Goal: Task Accomplishment & Management: Use online tool/utility

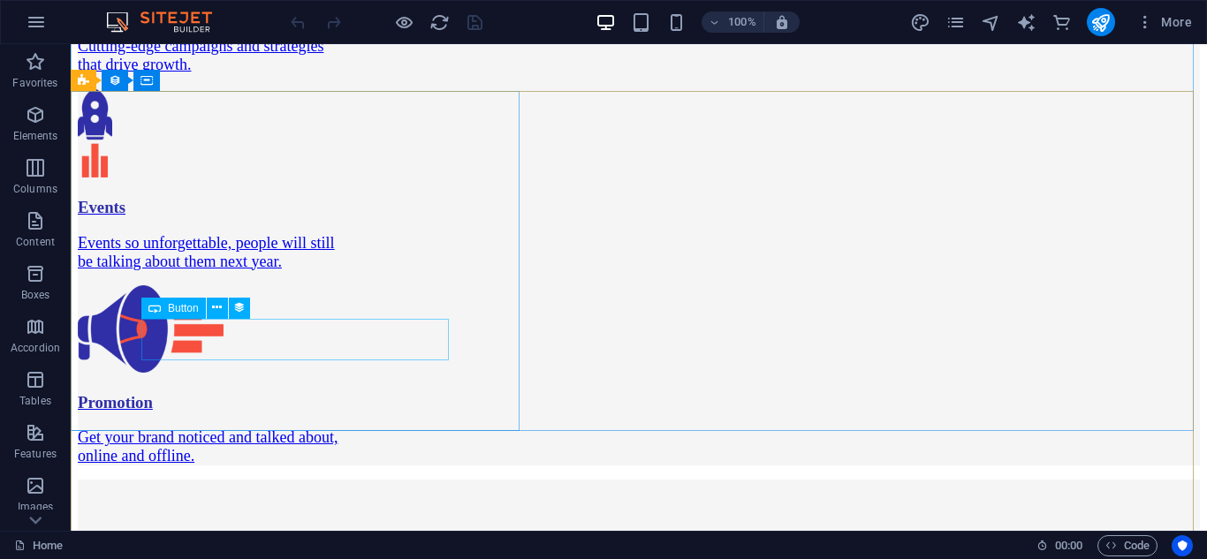
scroll to position [2664, 0]
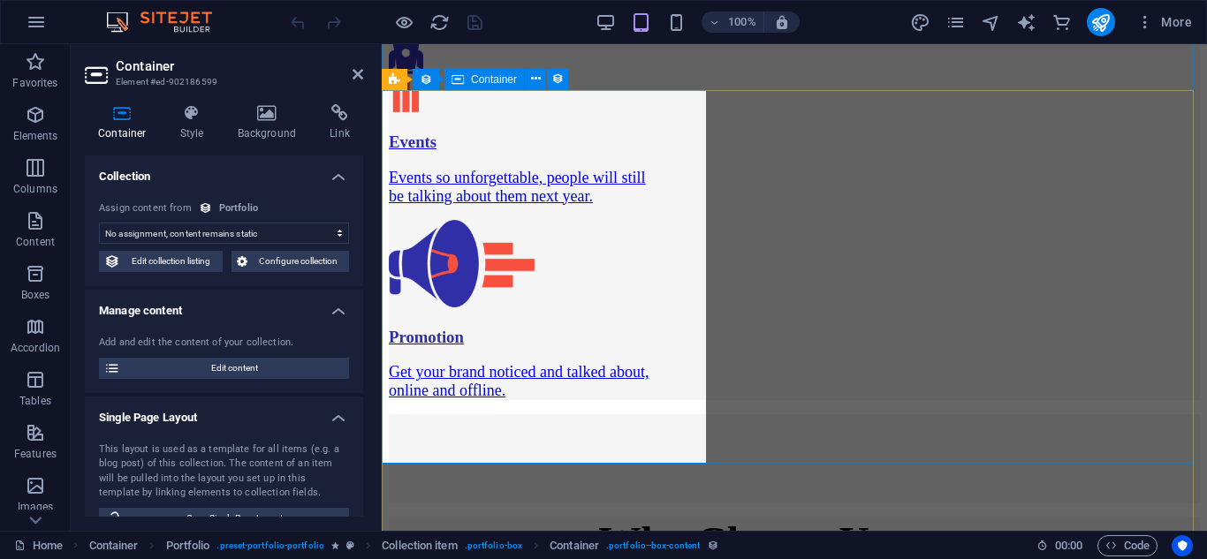
scroll to position [2857, 0]
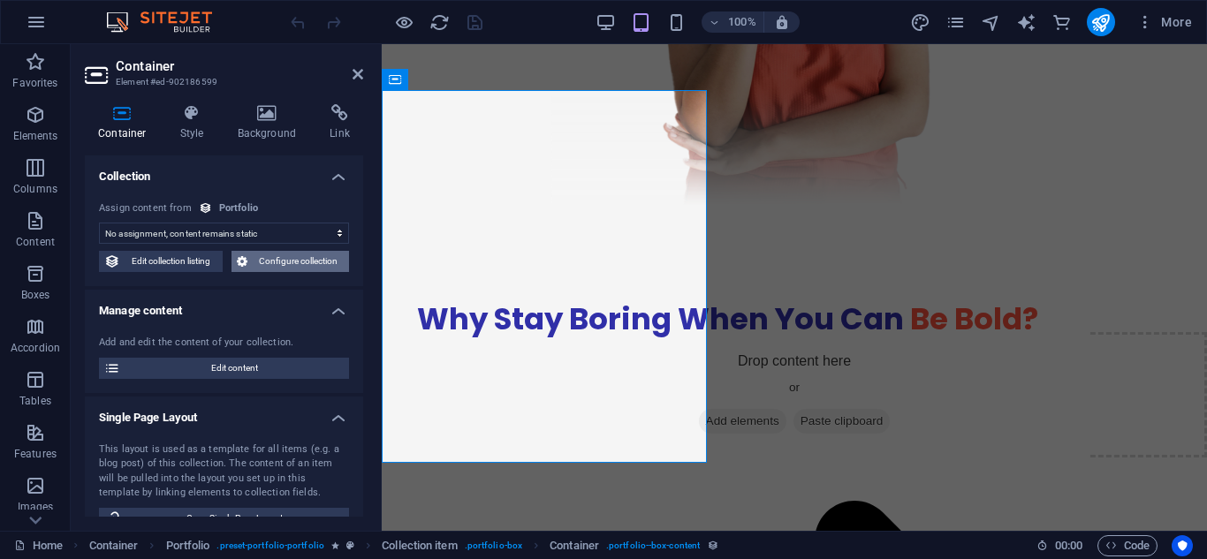
click at [276, 263] on span "Configure collection" at bounding box center [299, 261] width 92 height 21
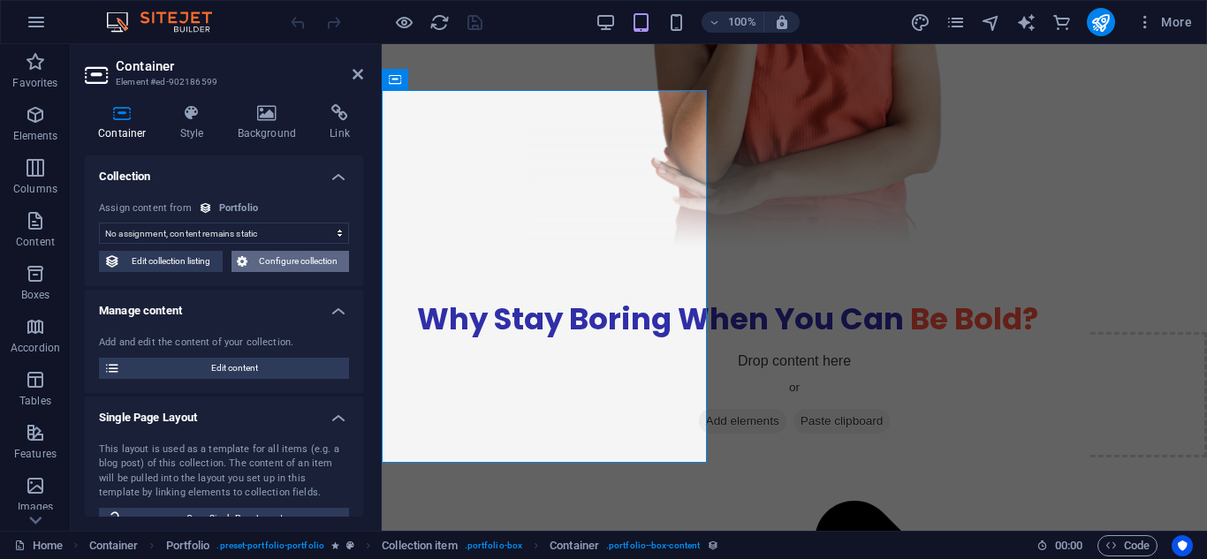
scroll to position [0, 0]
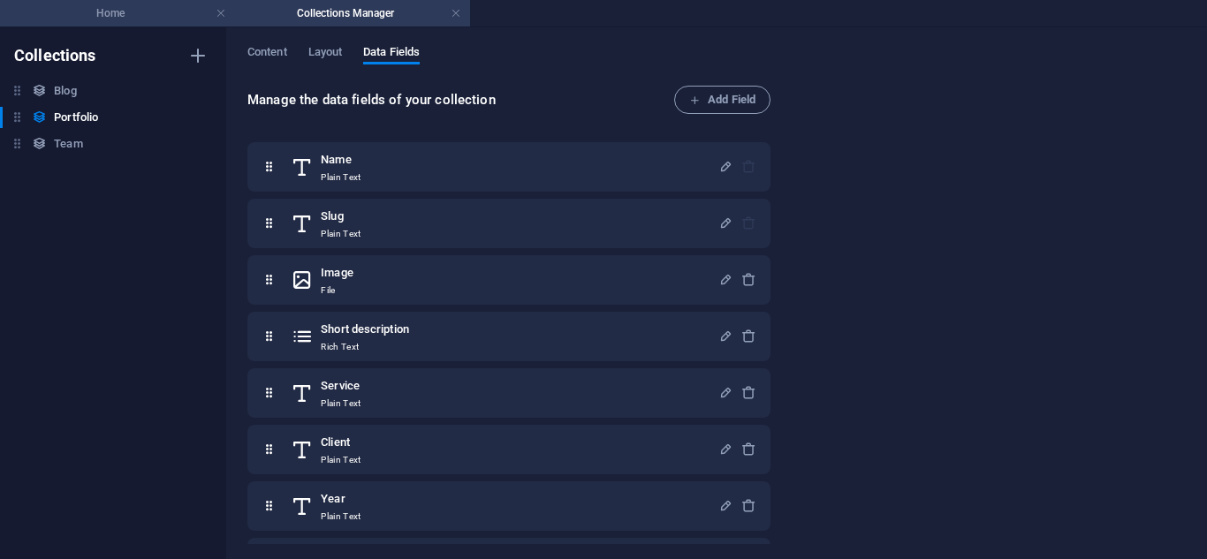
click at [165, 10] on h4 "Home" at bounding box center [117, 13] width 235 height 19
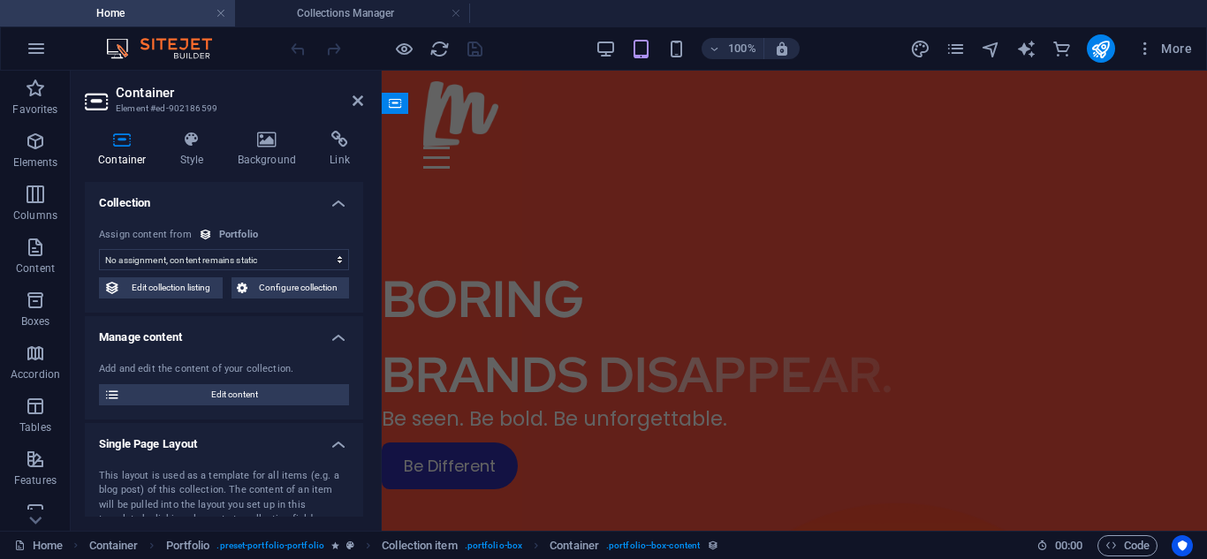
scroll to position [2857, 0]
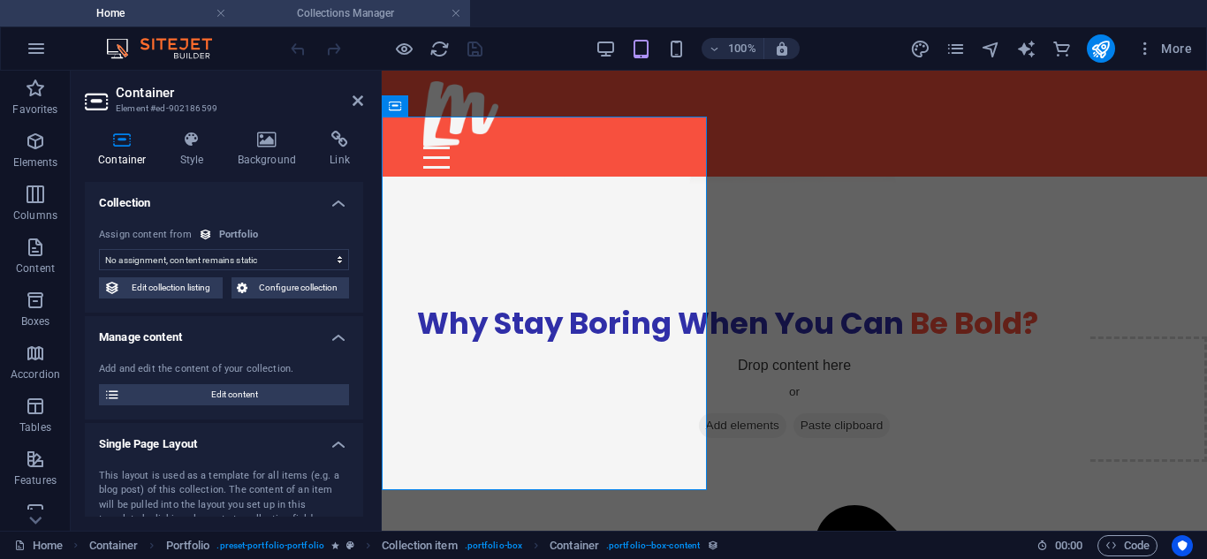
click at [327, 19] on h4 "Collections Manager" at bounding box center [352, 13] width 235 height 19
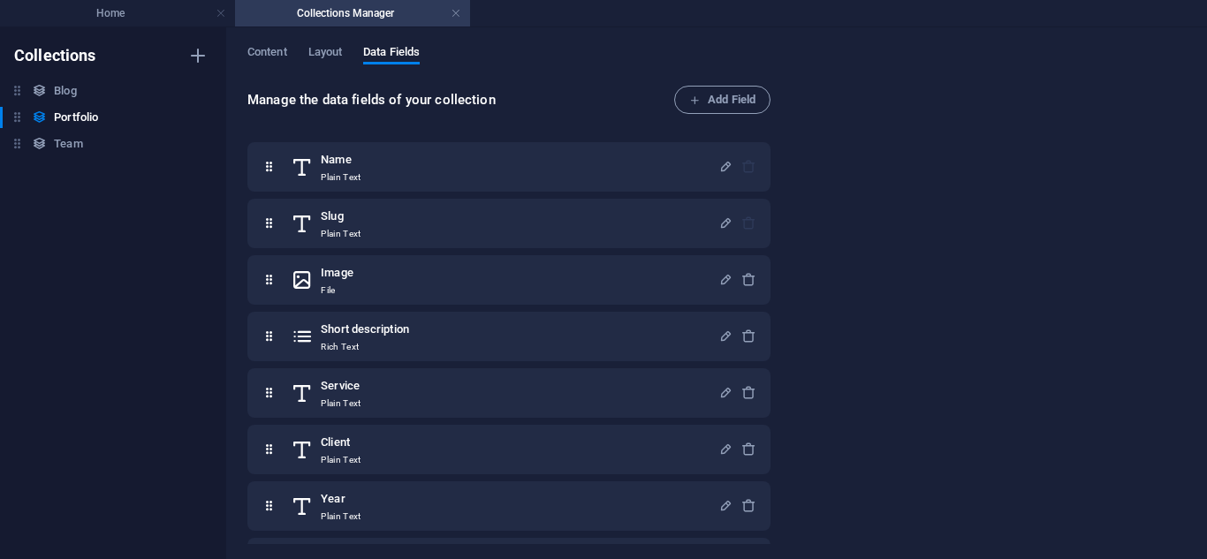
scroll to position [0, 0]
click at [256, 42] on div "Content Layout Data Fields Manage the data fields of your collection Add Field …" at bounding box center [716, 293] width 981 height 532
click at [256, 47] on span "Content" at bounding box center [267, 54] width 40 height 25
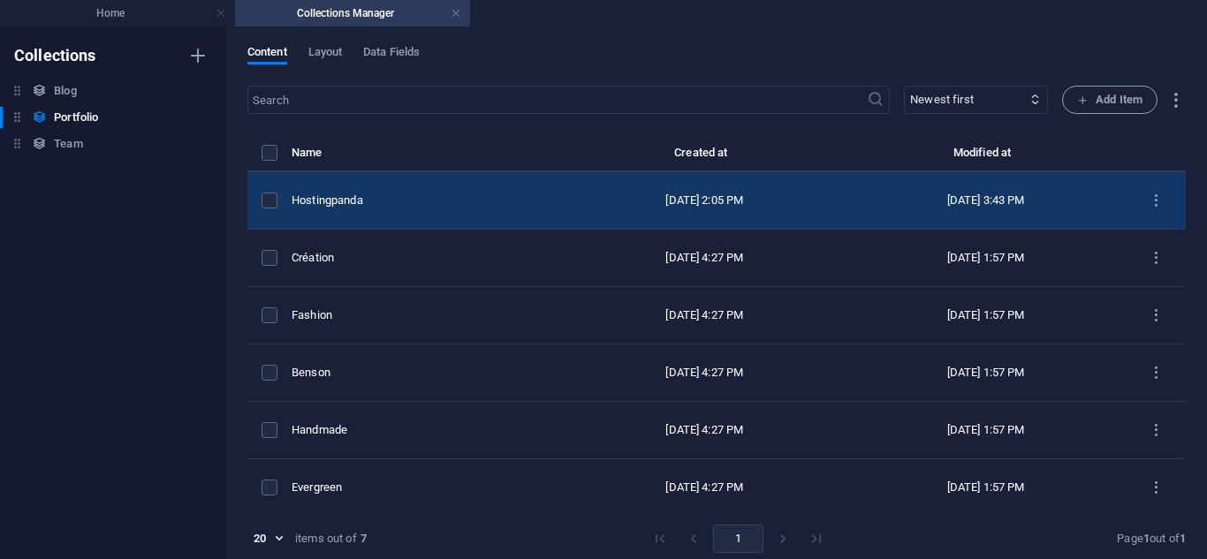
click at [436, 215] on td "Hostingpanda" at bounding box center [428, 200] width 272 height 57
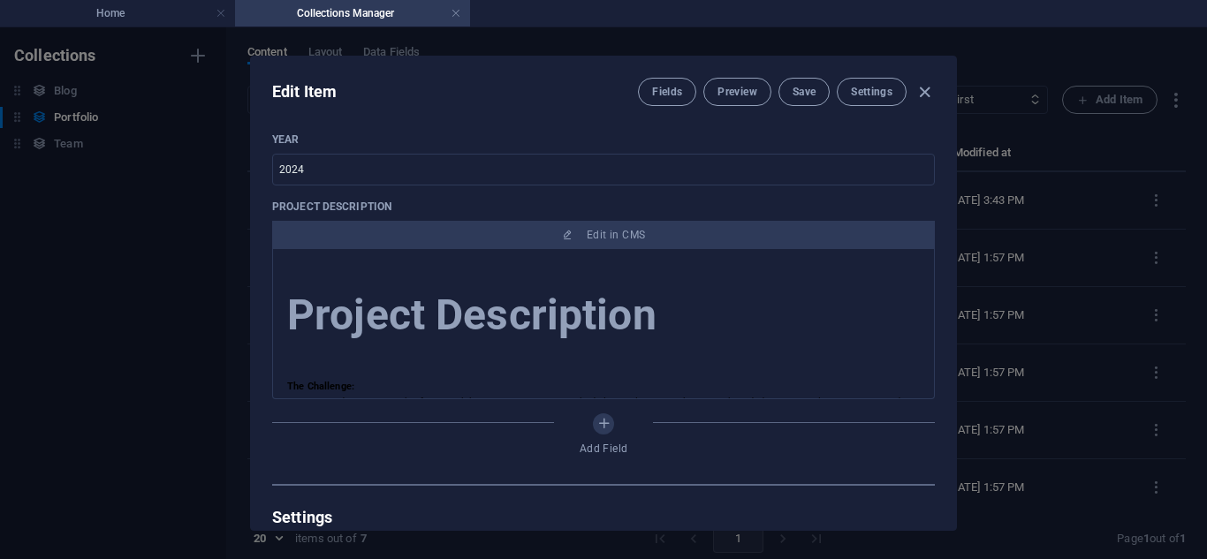
scroll to position [662, 0]
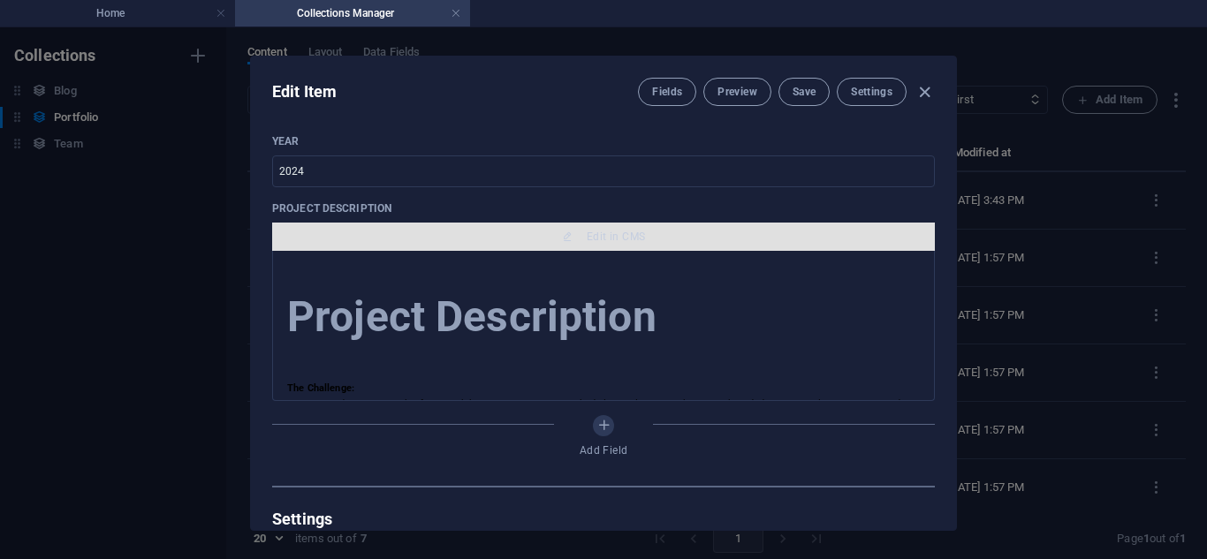
click at [567, 230] on span "Edit in CMS" at bounding box center [603, 237] width 648 height 14
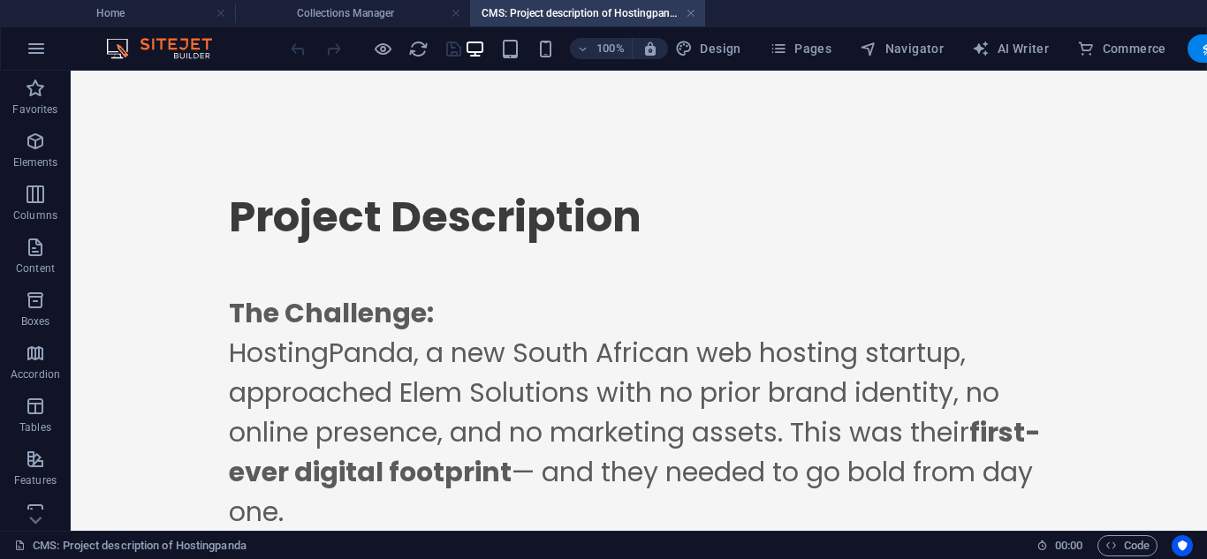
scroll to position [0, 0]
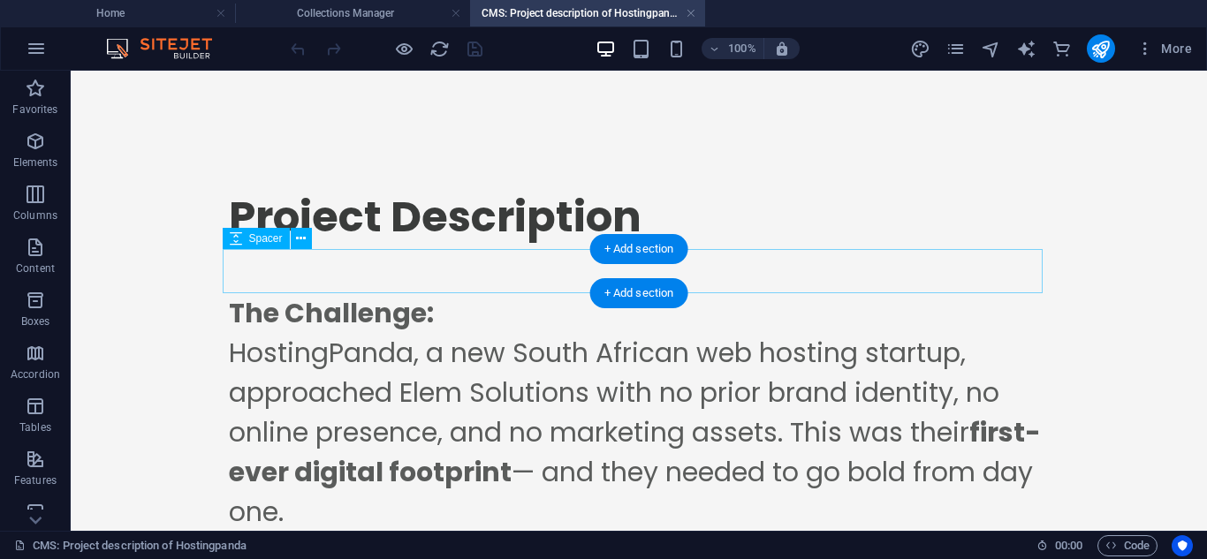
click at [571, 261] on div at bounding box center [639, 271] width 820 height 44
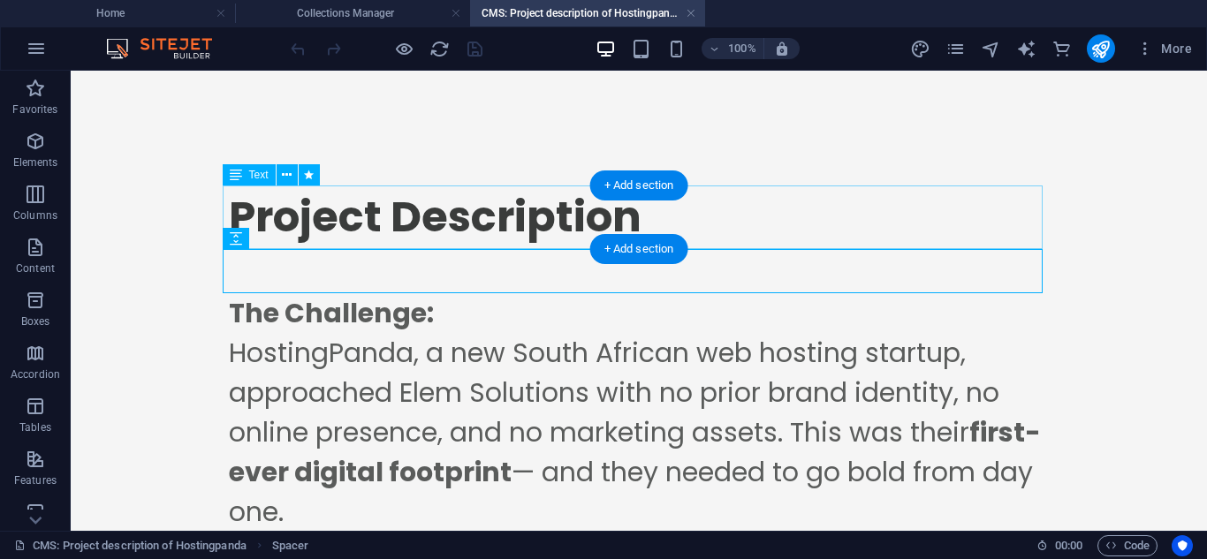
click at [536, 237] on div "Project Description" at bounding box center [639, 218] width 820 height 64
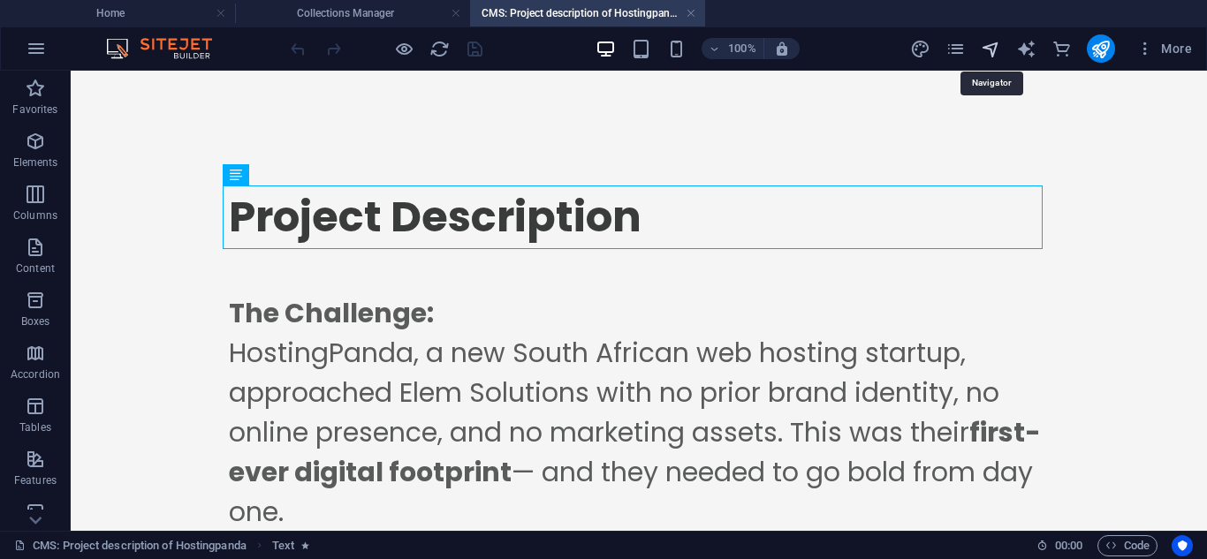
click at [1001, 51] on icon "navigator" at bounding box center [991, 49] width 20 height 20
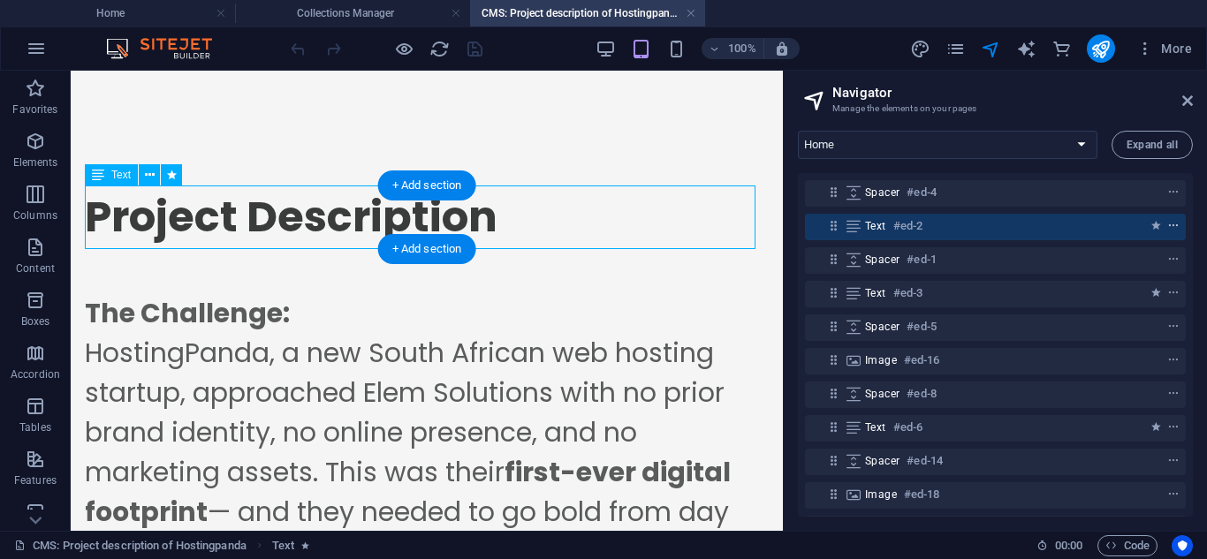
click at [1169, 224] on icon "context-menu" at bounding box center [1173, 226] width 12 height 12
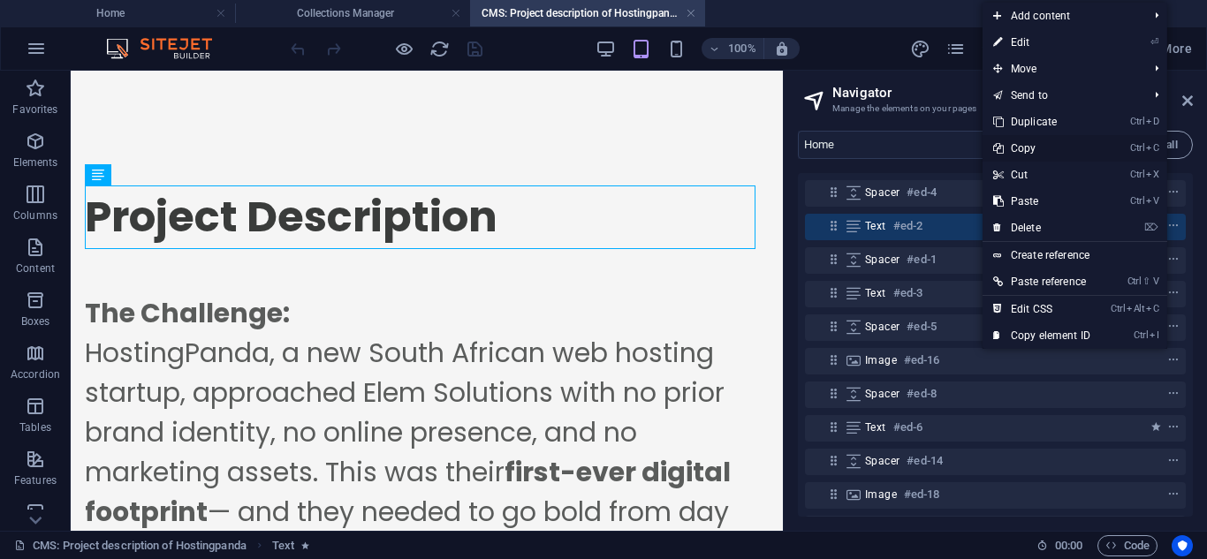
click at [1032, 150] on link "Ctrl C Copy" at bounding box center [1041, 148] width 118 height 27
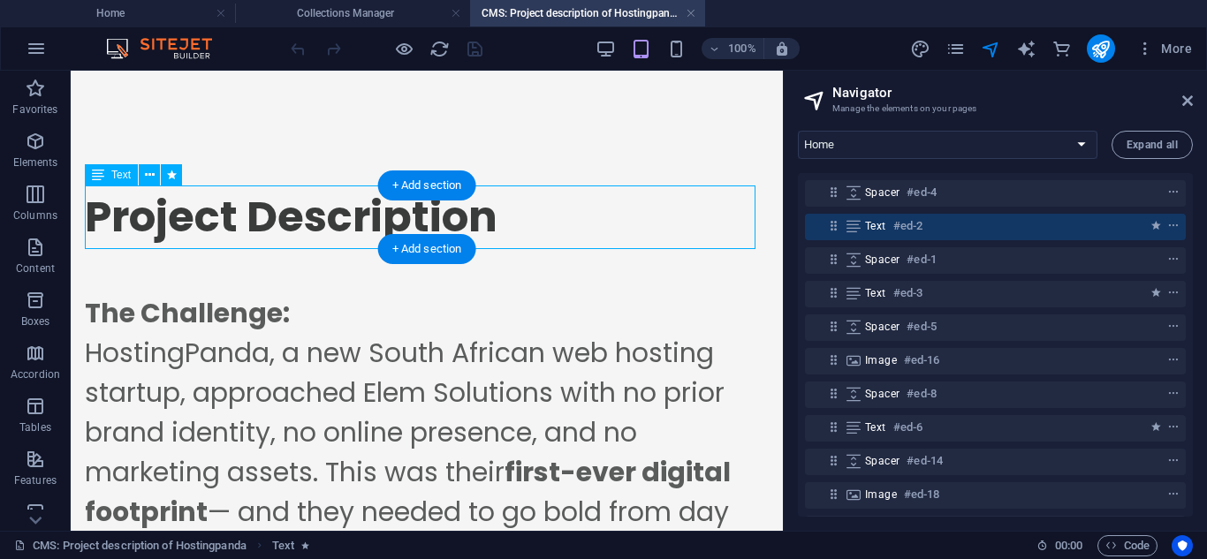
click at [542, 246] on div "Project Description" at bounding box center [427, 218] width 684 height 64
click at [490, 229] on div "Project Description" at bounding box center [427, 218] width 684 height 64
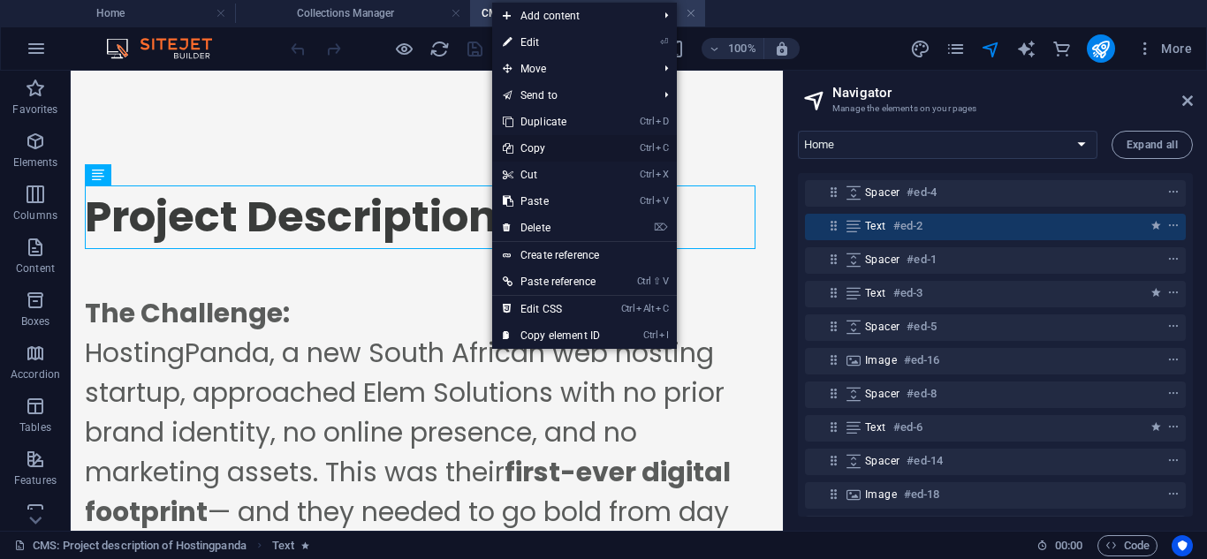
click at [526, 155] on link "Ctrl C Copy" at bounding box center [551, 148] width 118 height 27
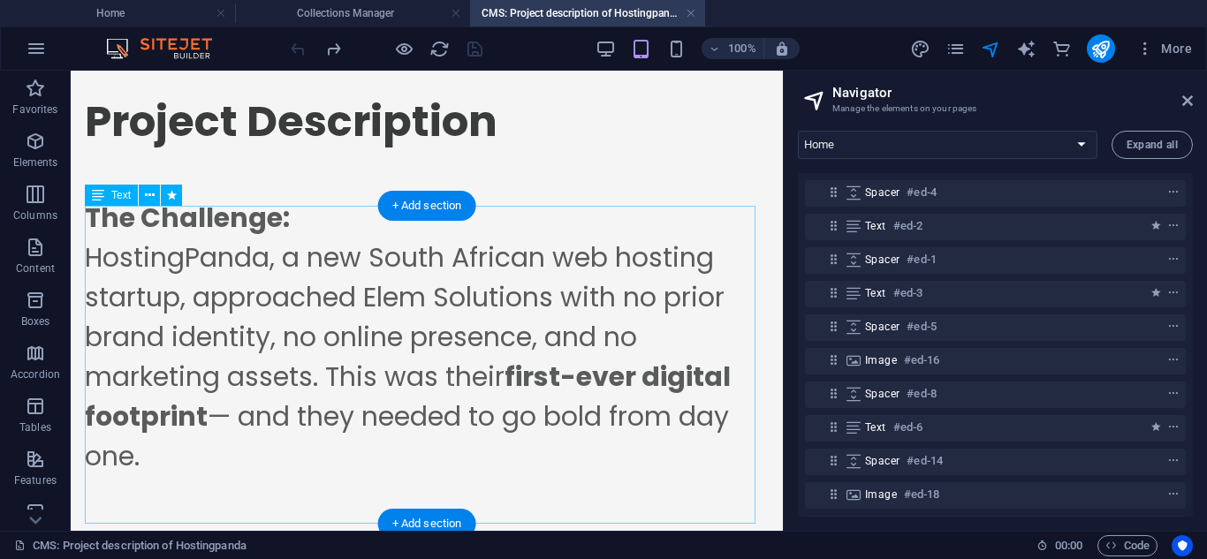
scroll to position [96, 0]
